Goal: Task Accomplishment & Management: Use online tool/utility

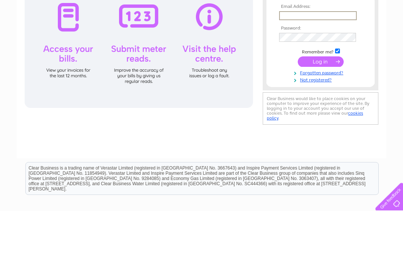
click at [316, 68] on input "text" at bounding box center [318, 69] width 78 height 9
click at [308, 70] on input "text" at bounding box center [318, 69] width 78 height 9
click at [304, 68] on input "text" at bounding box center [318, 69] width 78 height 9
click at [296, 69] on input "text" at bounding box center [318, 69] width 78 height 9
click at [309, 69] on input "text" at bounding box center [318, 69] width 78 height 9
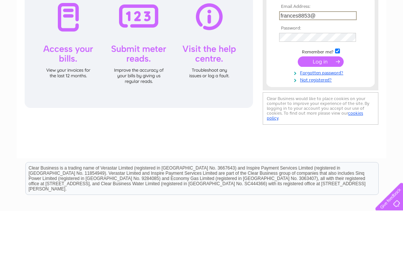
type input "frances8853@hotmail.co.uk"
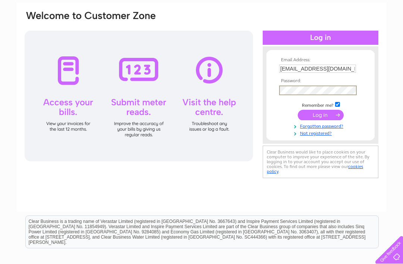
scroll to position [53, 0]
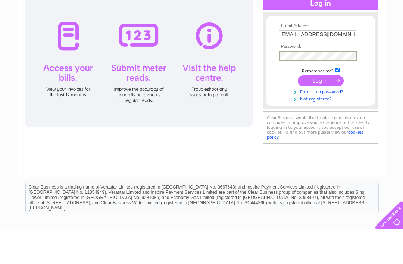
click at [328, 110] on input "submit" at bounding box center [321, 115] width 46 height 10
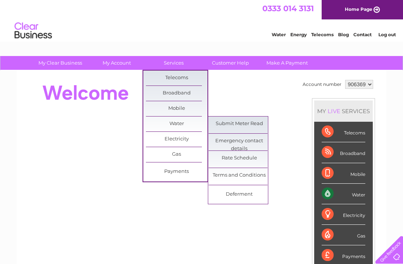
click at [249, 123] on link "Submit Meter Read" at bounding box center [240, 123] width 62 height 15
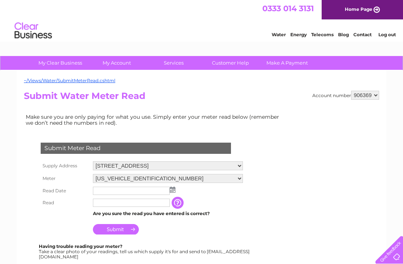
click at [145, 191] on input "text" at bounding box center [131, 191] width 77 height 8
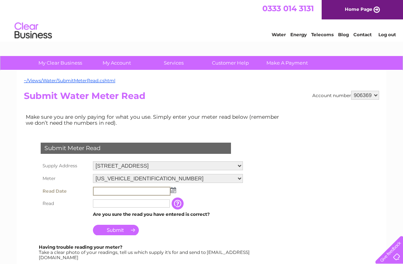
click at [136, 192] on input "text" at bounding box center [132, 191] width 78 height 9
click at [161, 190] on input "text" at bounding box center [132, 191] width 78 height 9
click at [175, 190] on td at bounding box center [168, 191] width 154 height 13
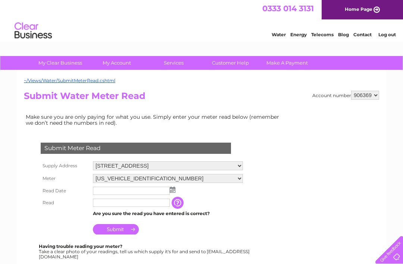
click at [161, 204] on input "text" at bounding box center [131, 203] width 77 height 8
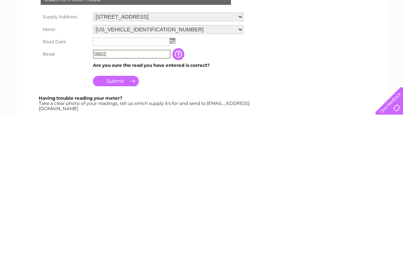
type input "0602"
click at [172, 187] on img at bounding box center [173, 190] width 6 height 6
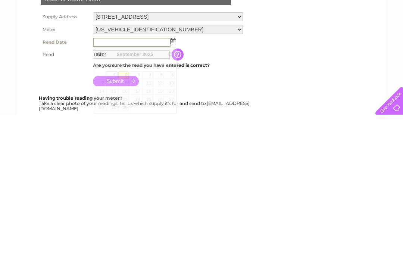
scroll to position [149, 0]
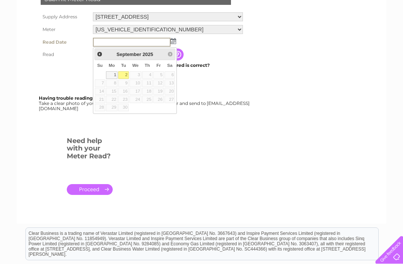
click at [127, 74] on link "2" at bounding box center [123, 74] width 10 height 7
type input "2025/09/02"
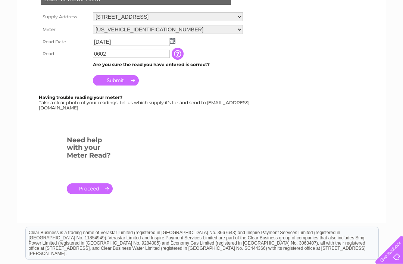
click at [121, 78] on input "Submit" at bounding box center [116, 80] width 46 height 10
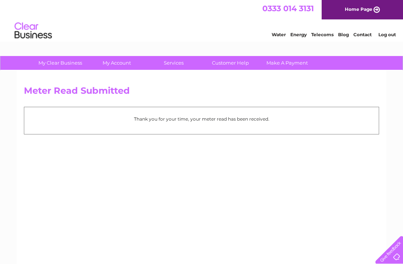
click at [393, 33] on link "Log out" at bounding box center [387, 35] width 18 height 6
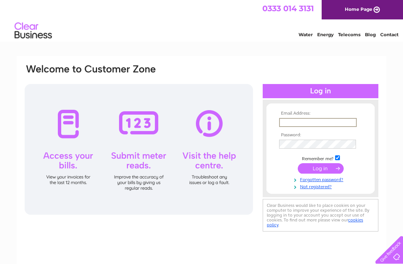
click at [23, 130] on div "Email Address: Password:" at bounding box center [202, 160] width 370 height 209
